Goal: Navigation & Orientation: Find specific page/section

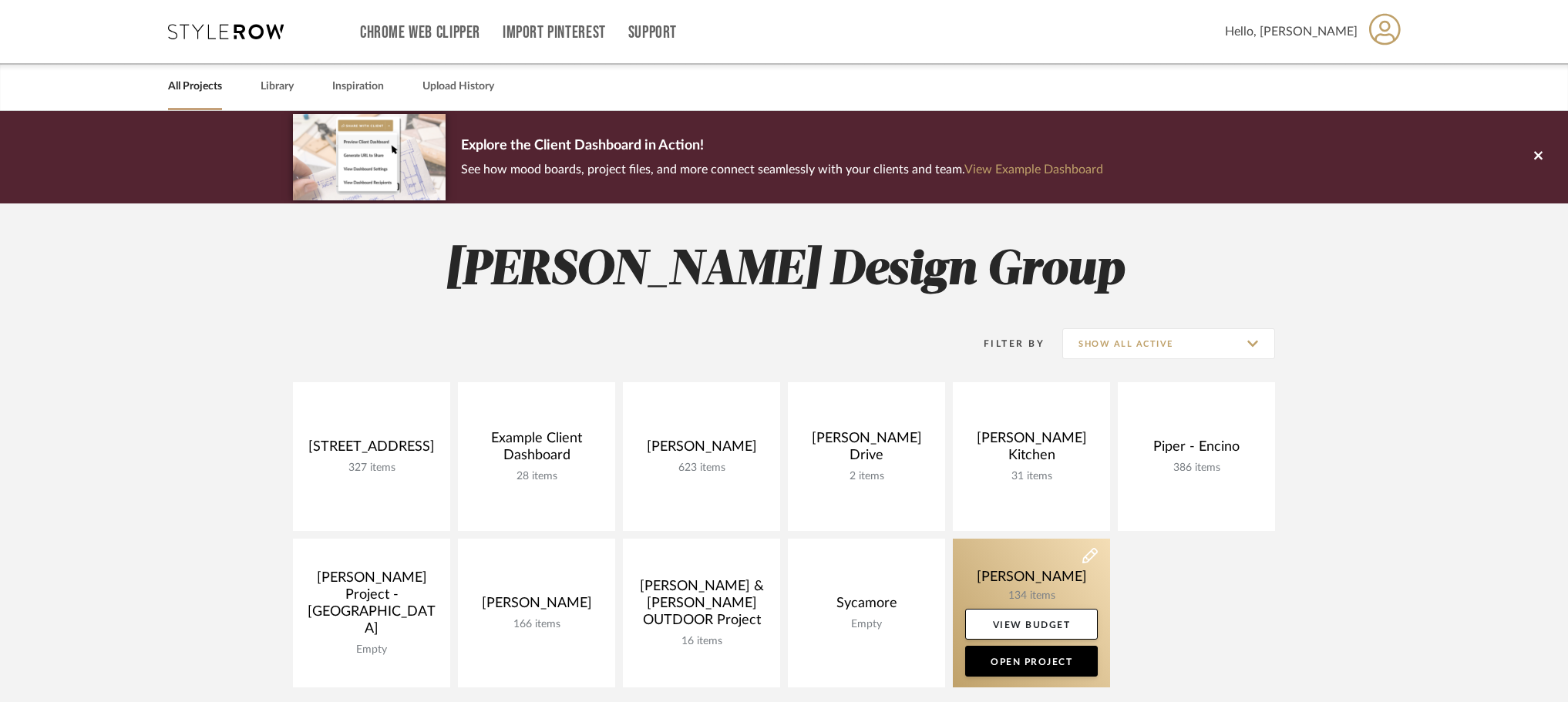
click at [1030, 595] on link at bounding box center [1032, 613] width 158 height 149
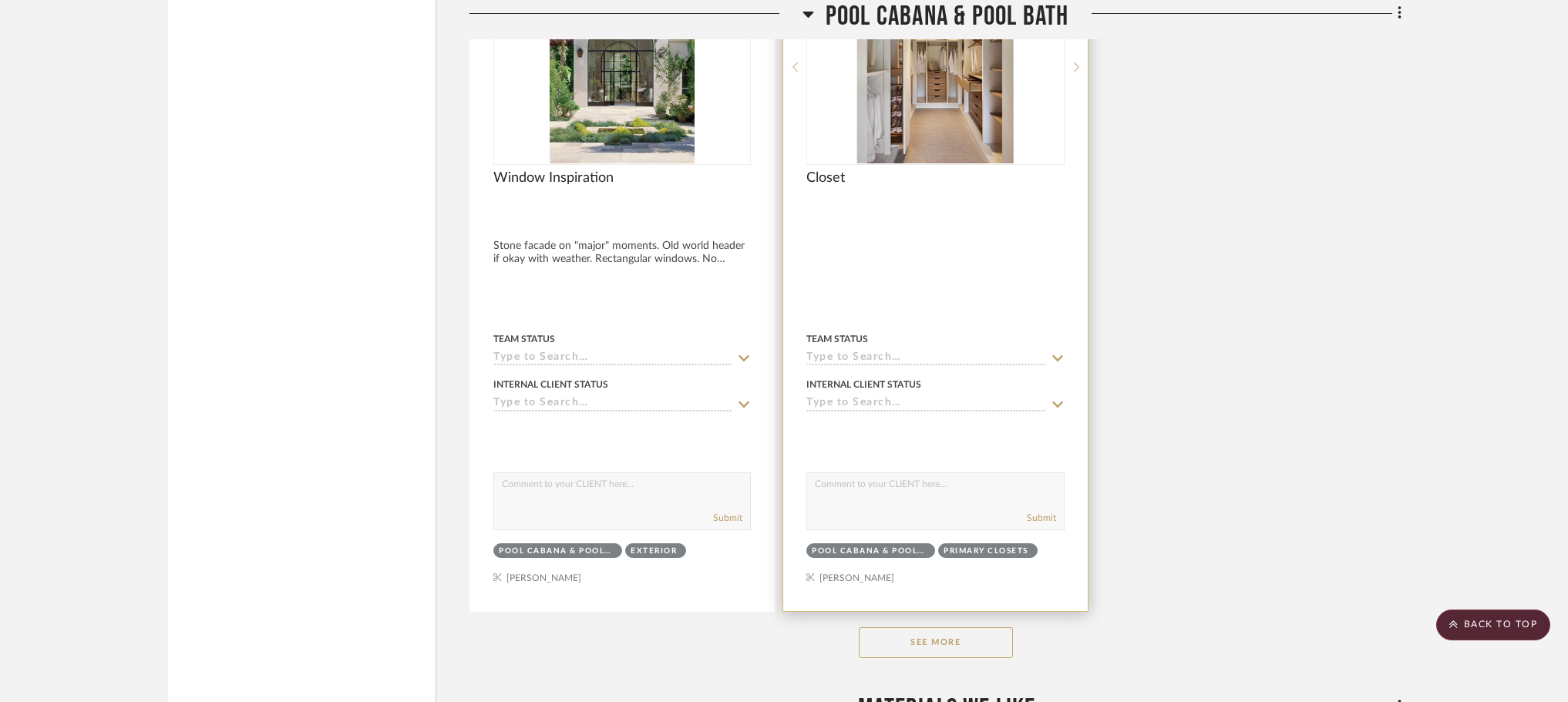
scroll to position [33355, 0]
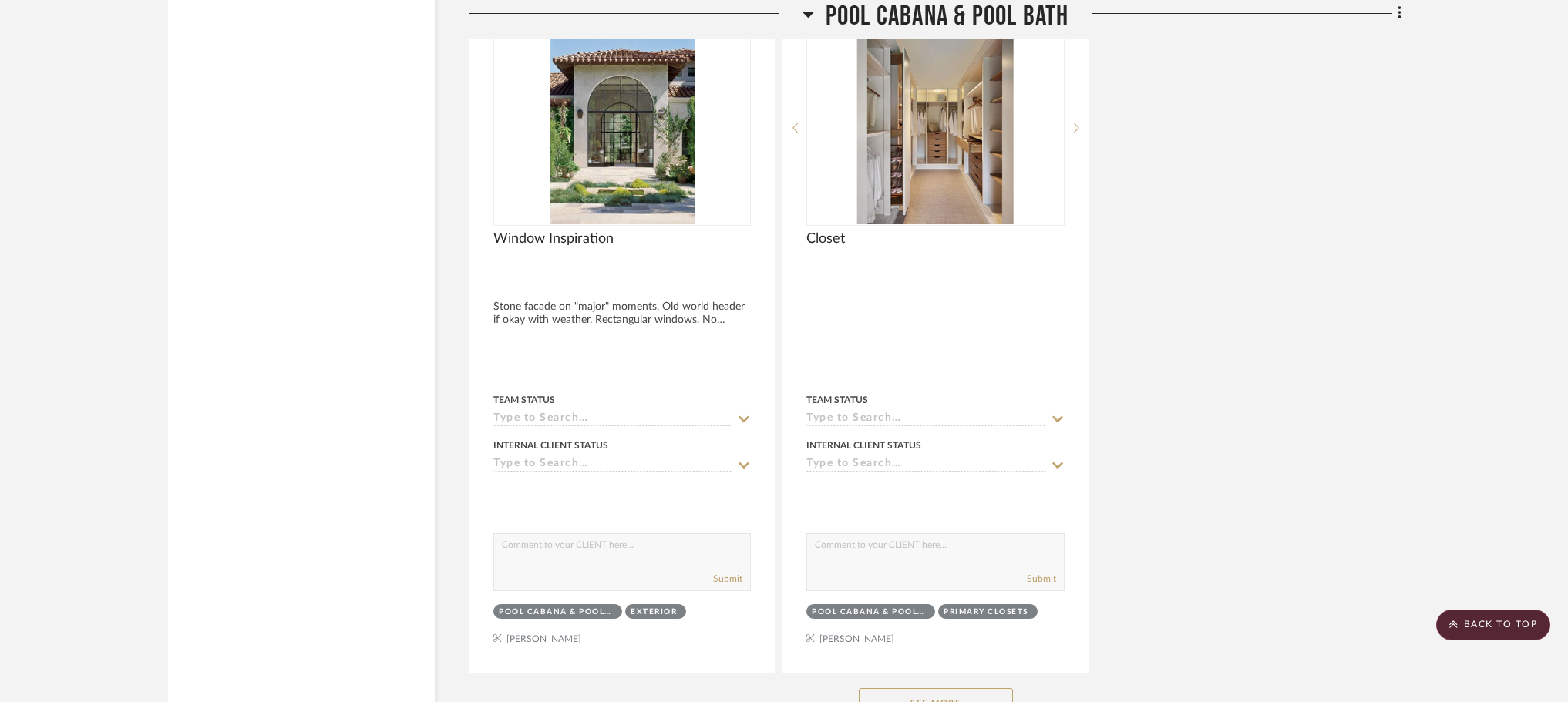
click at [982, 688] on button "See More" at bounding box center [935, 703] width 154 height 31
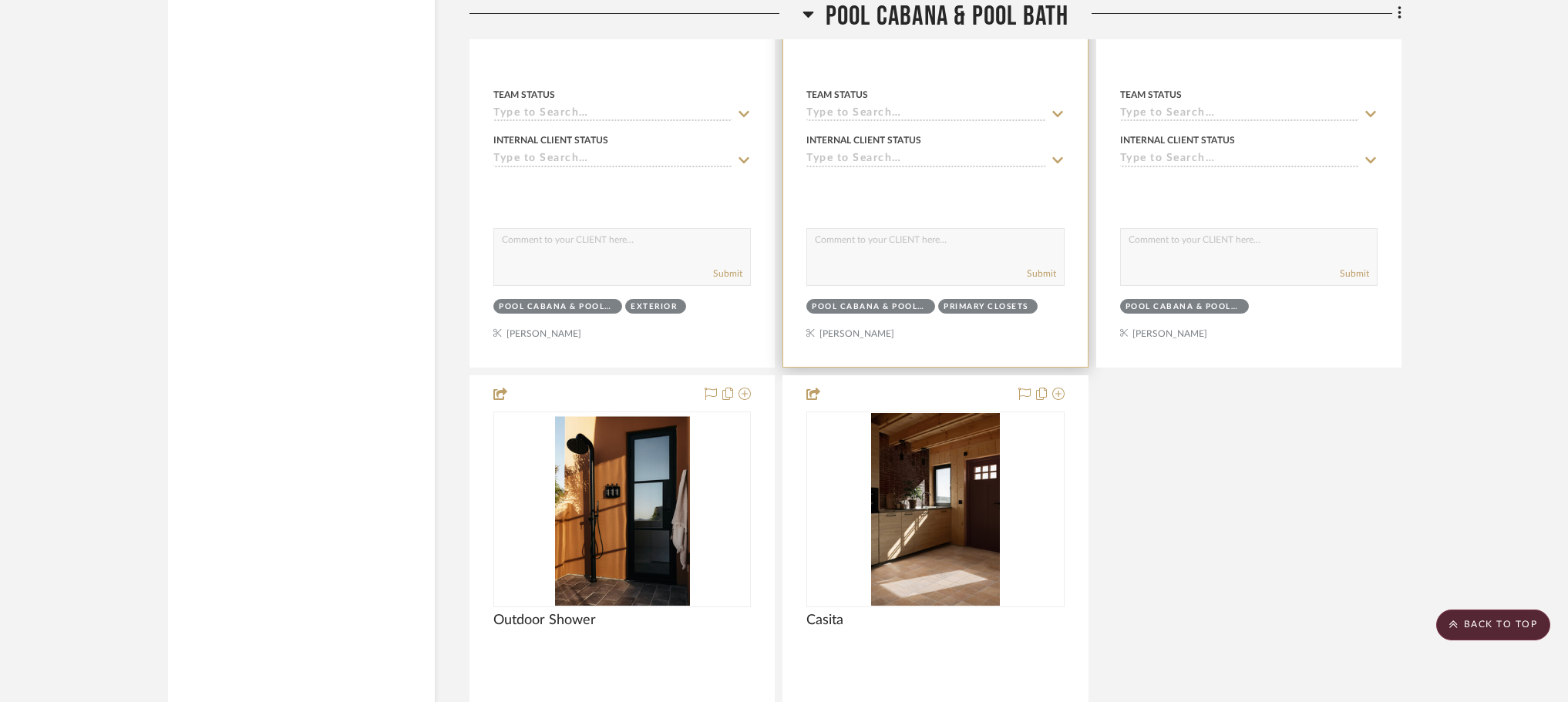
scroll to position [33663, 0]
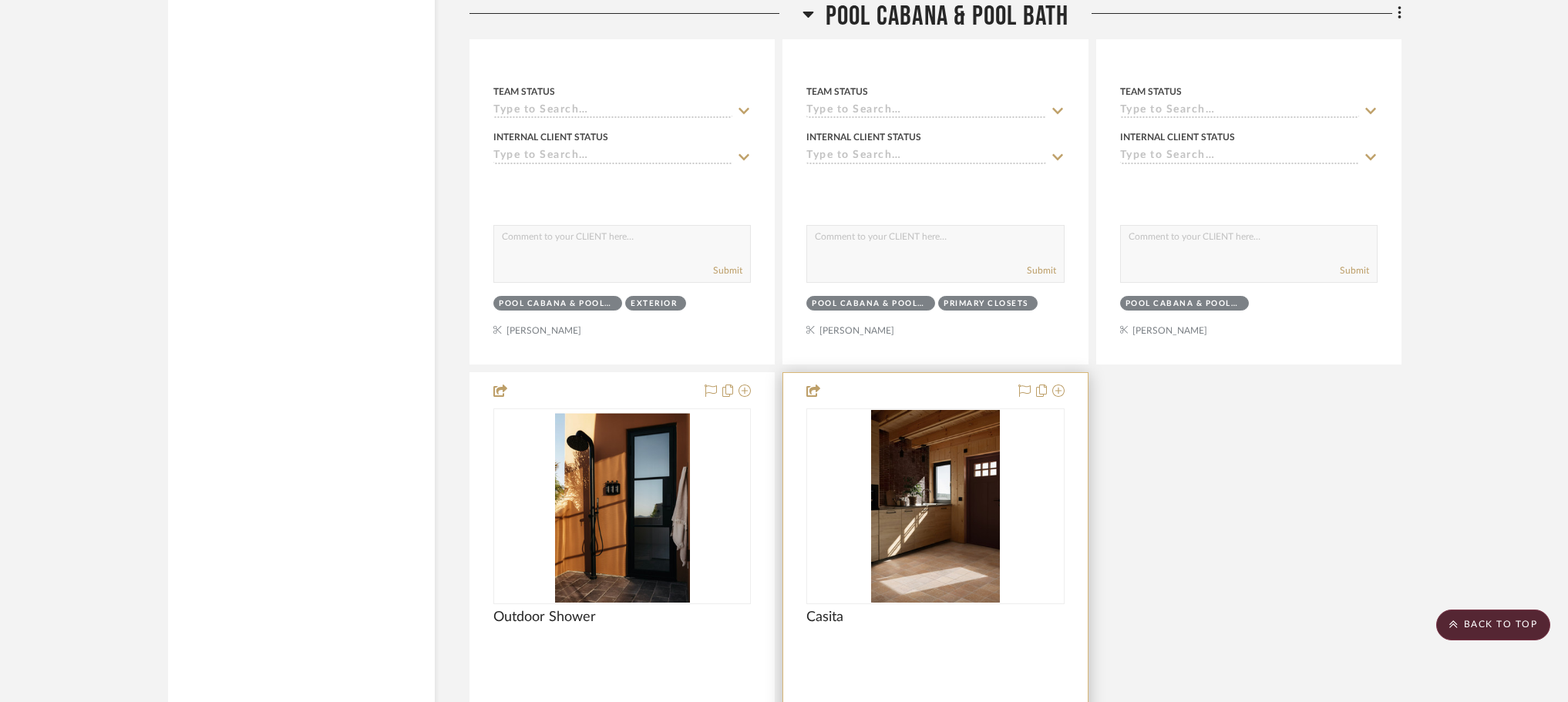
click at [921, 498] on img "0" at bounding box center [935, 506] width 128 height 193
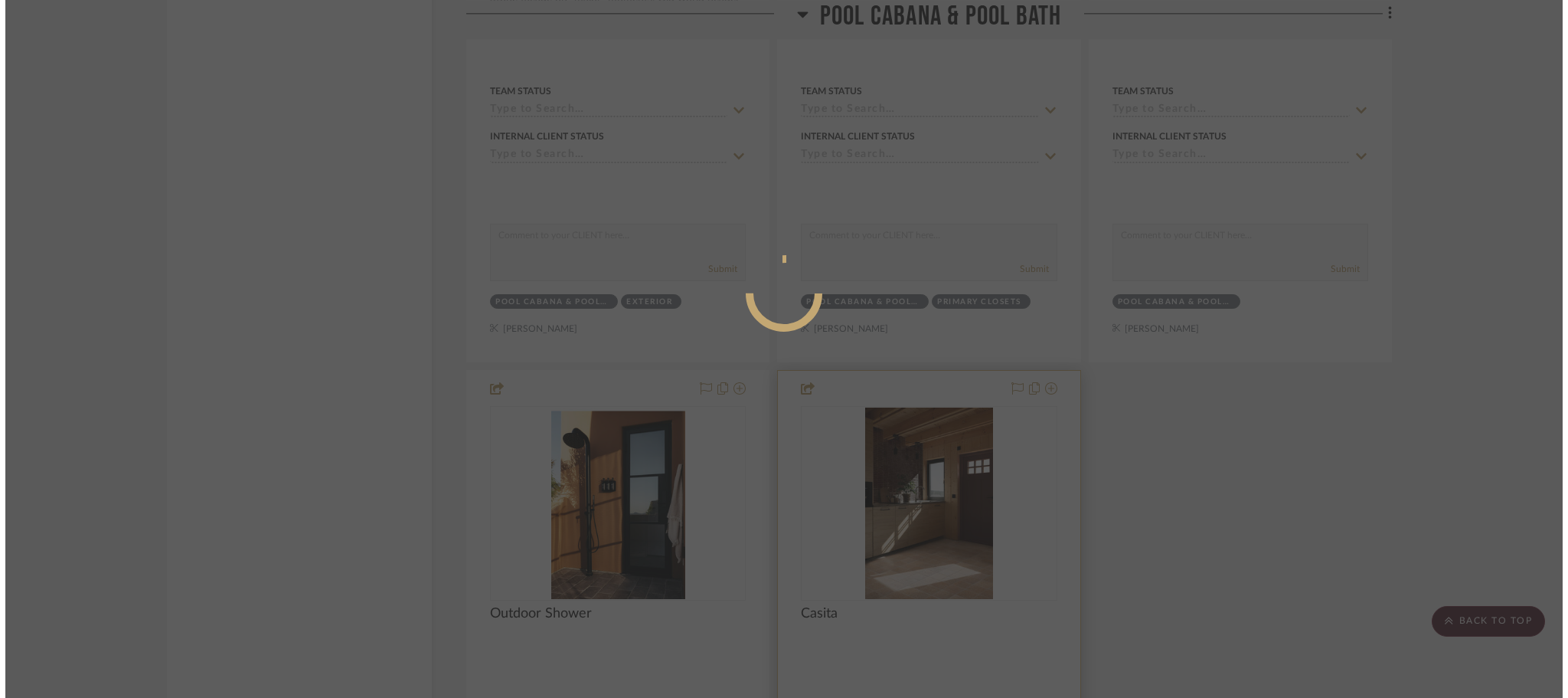
scroll to position [0, 0]
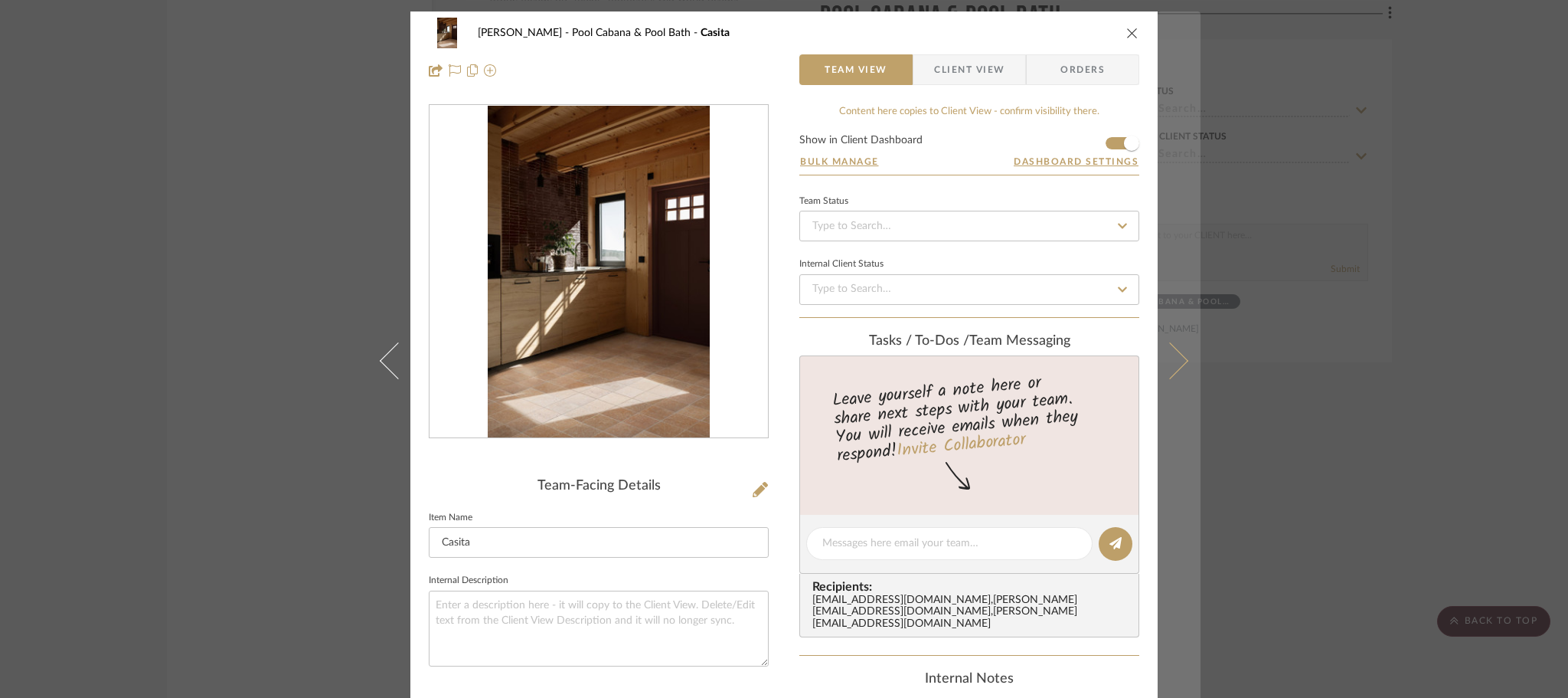
click at [1171, 364] on icon at bounding box center [1170, 360] width 37 height 37
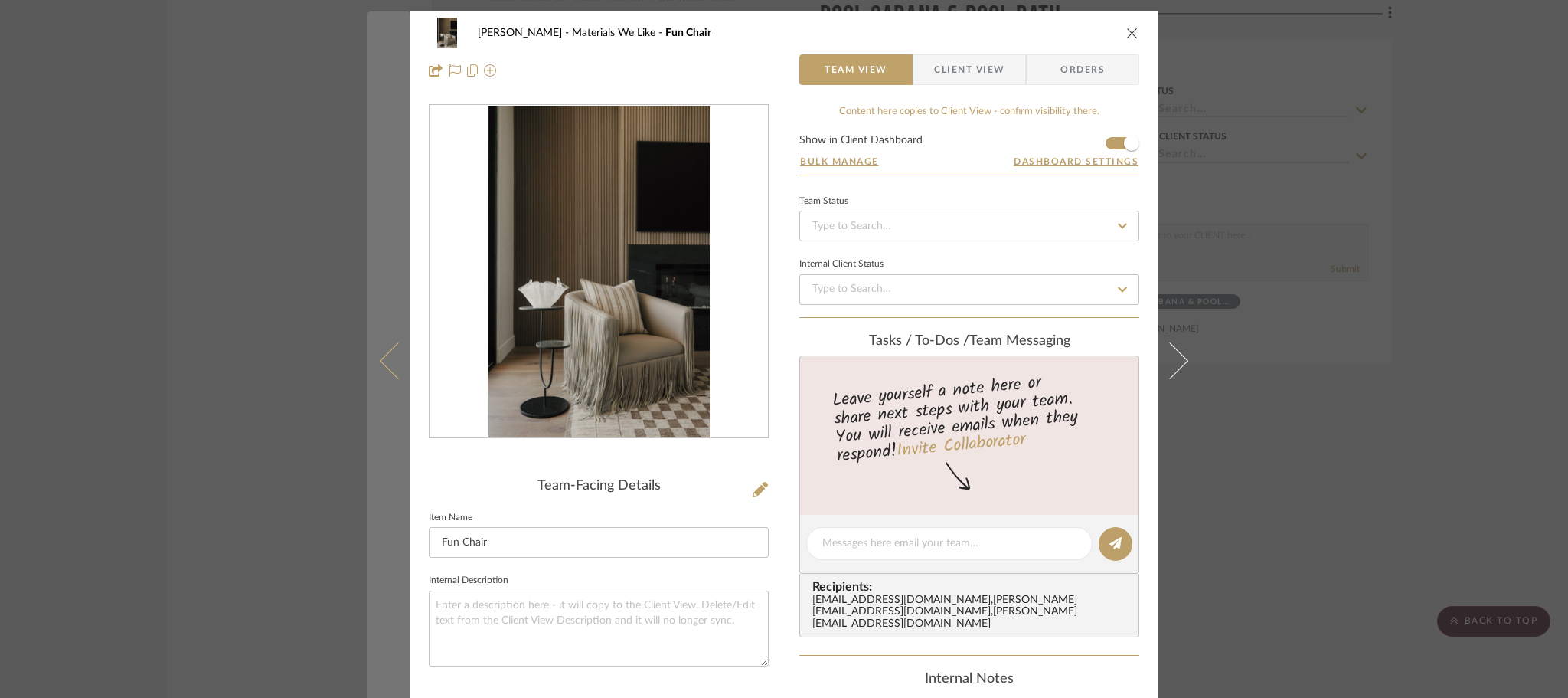
click at [384, 359] on icon at bounding box center [399, 360] width 37 height 37
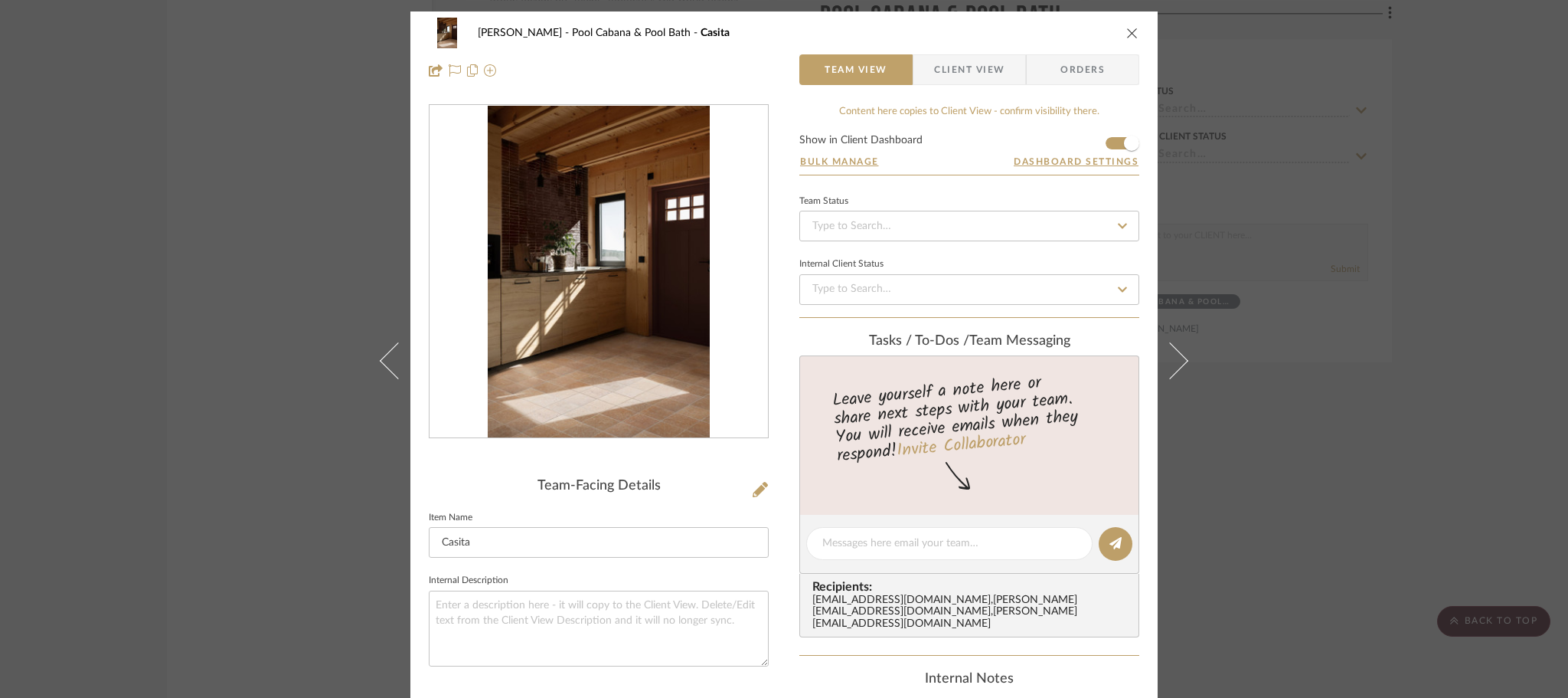
click at [384, 359] on icon at bounding box center [399, 360] width 37 height 37
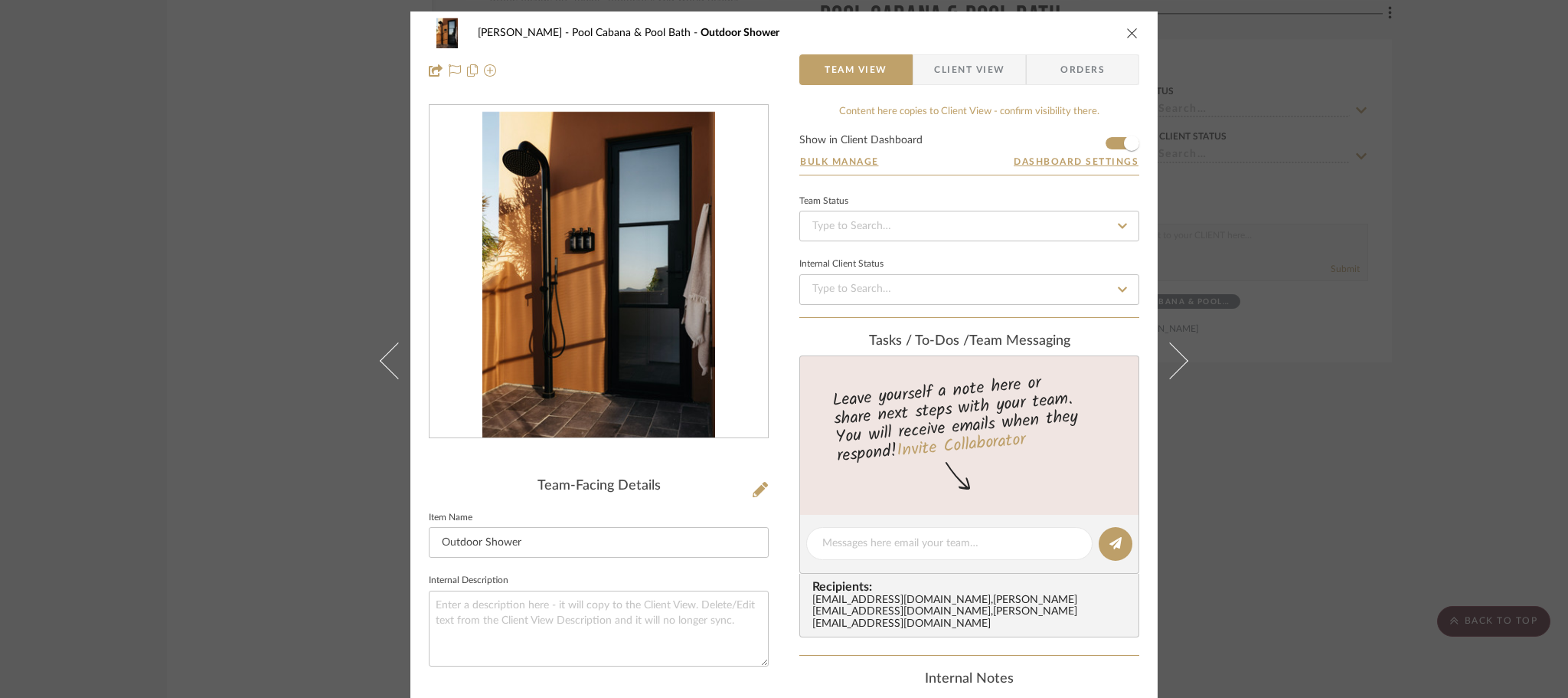
click at [1127, 37] on icon "close" at bounding box center [1132, 33] width 12 height 12
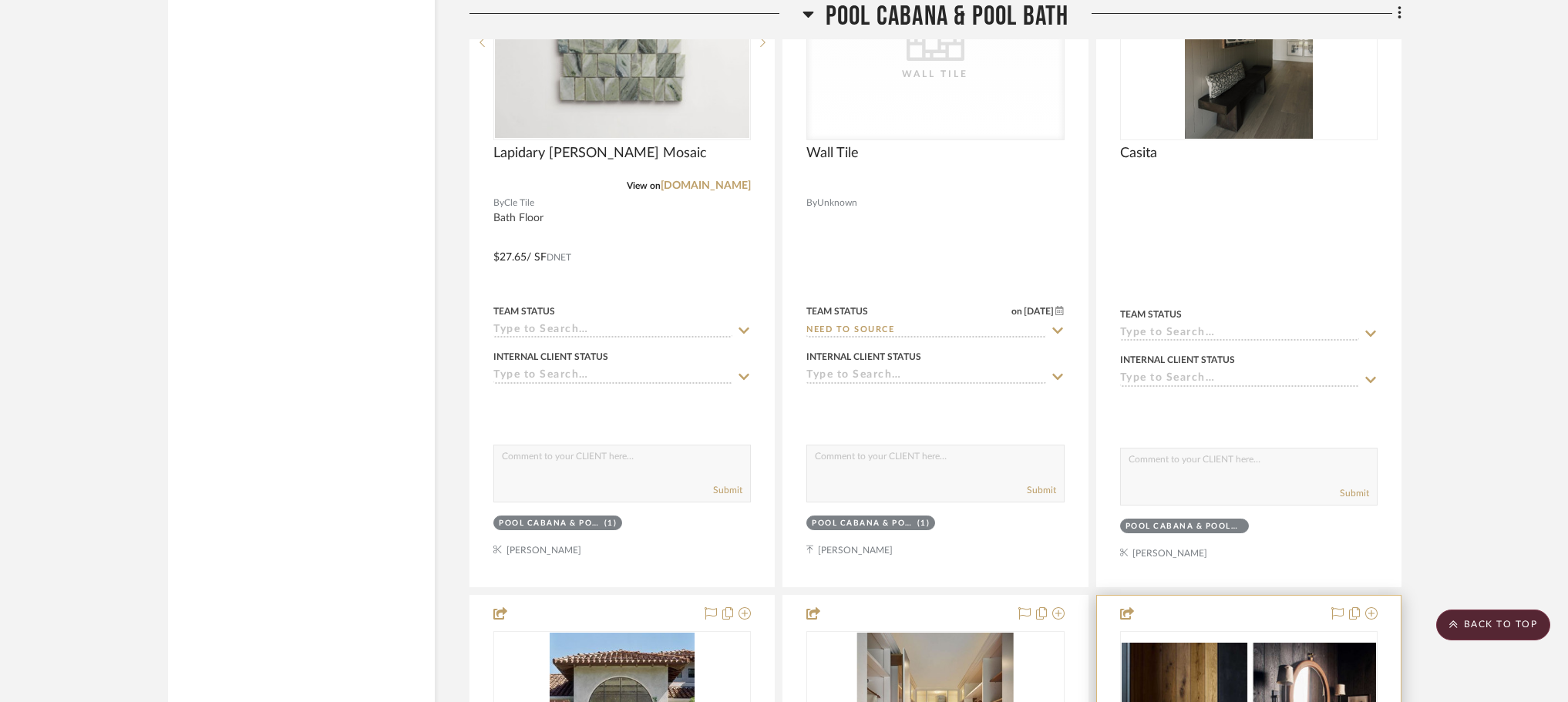
scroll to position [32739, 0]
